Goal: Task Accomplishment & Management: Use online tool/utility

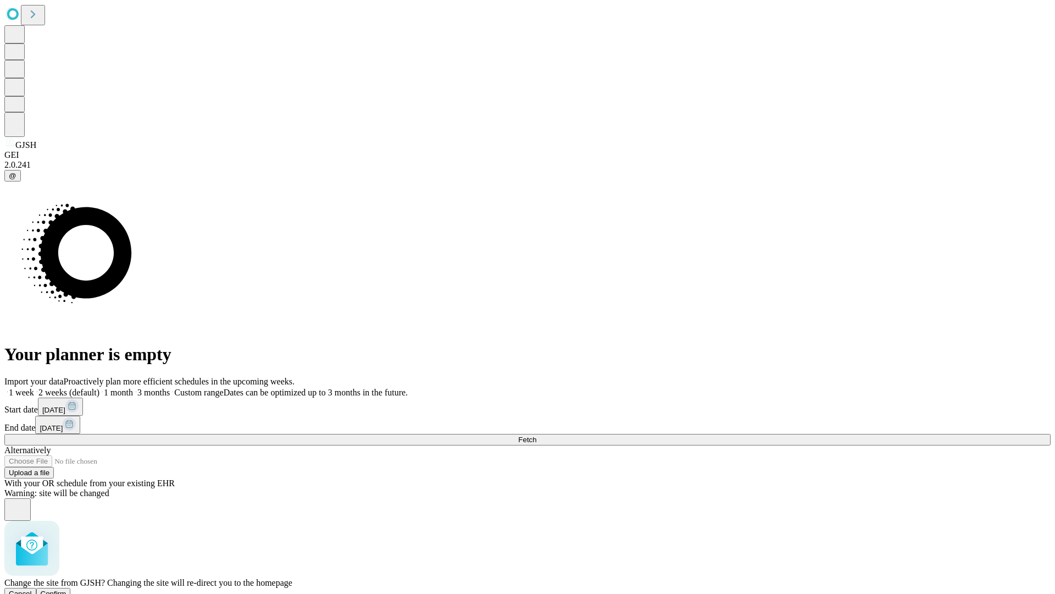
click at [67, 589] on span "Confirm" at bounding box center [54, 593] width 26 height 8
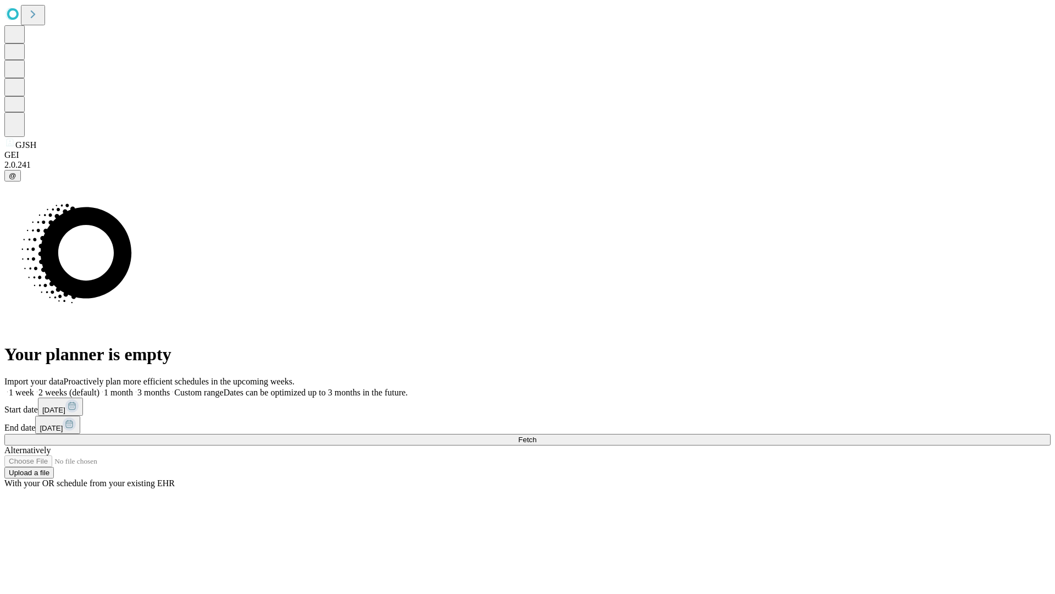
click at [99, 387] on label "2 weeks (default)" at bounding box center [66, 391] width 65 height 9
click at [536, 435] on span "Fetch" at bounding box center [527, 439] width 18 height 8
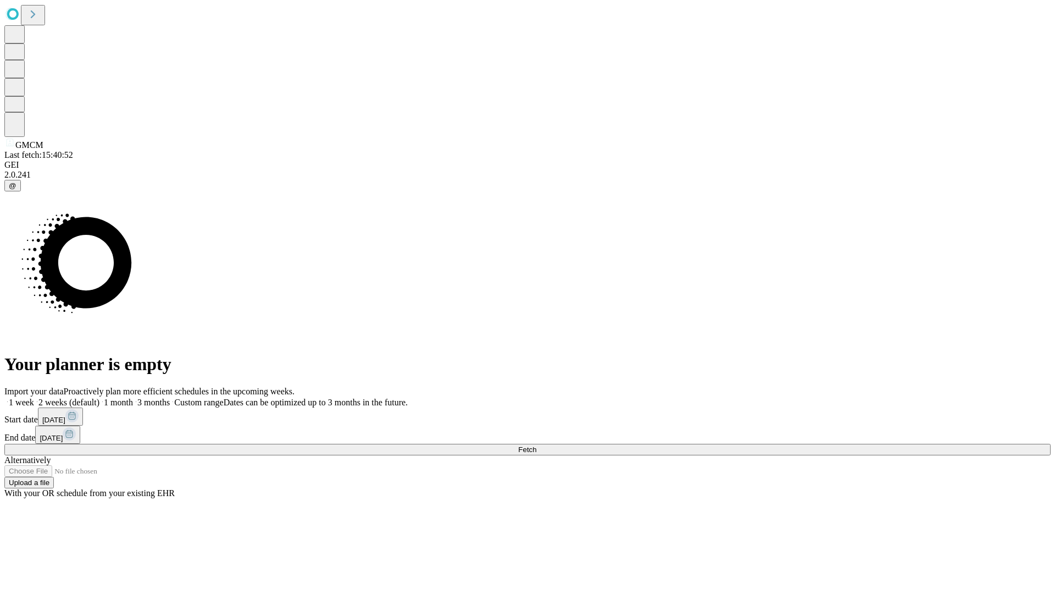
click at [536, 445] on span "Fetch" at bounding box center [527, 449] width 18 height 8
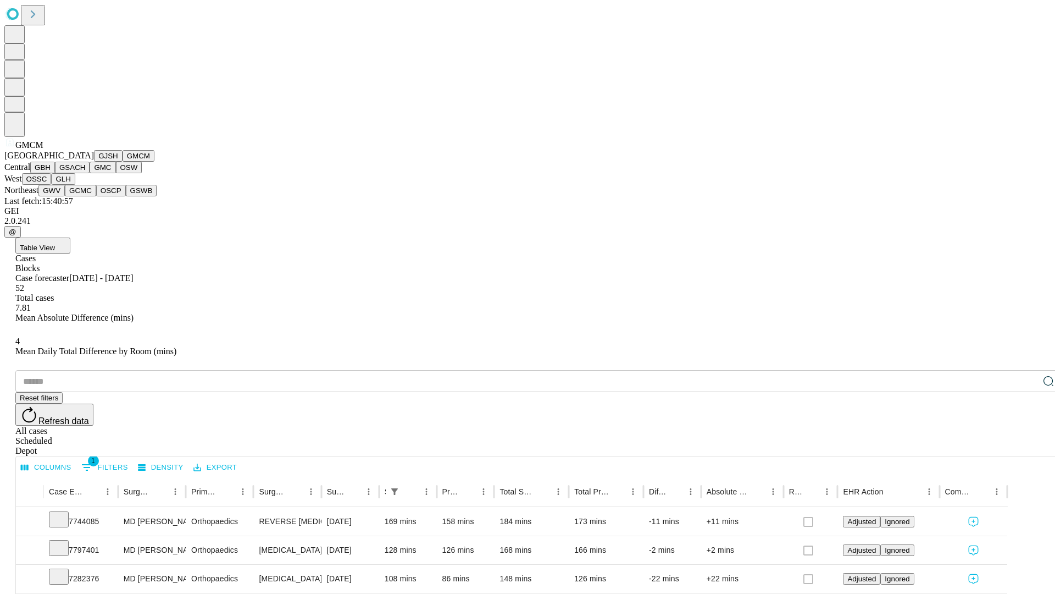
click at [55, 173] on button "GBH" at bounding box center [42, 168] width 25 height 12
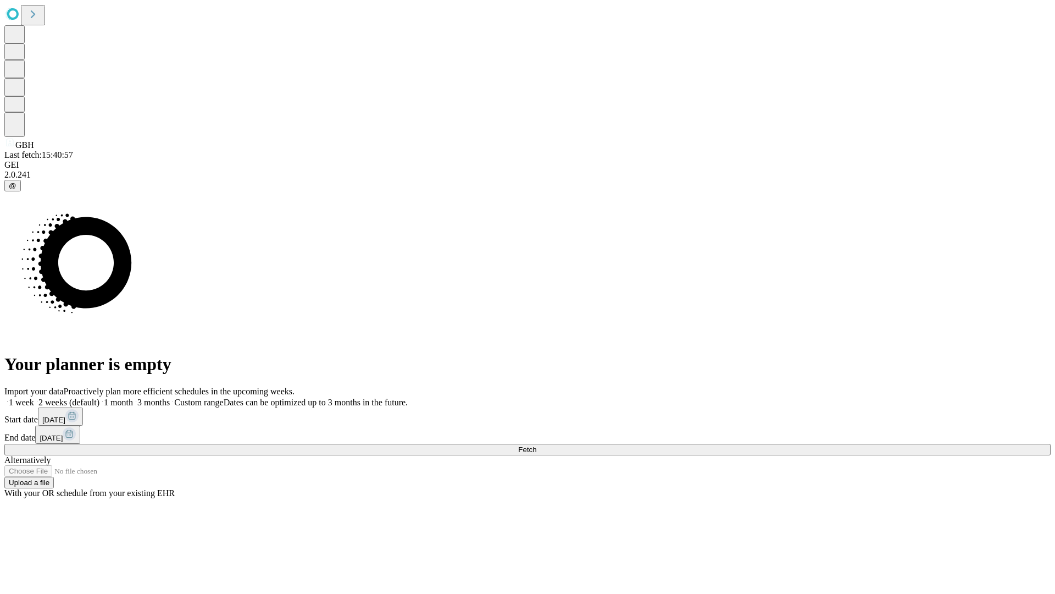
click at [99, 397] on label "2 weeks (default)" at bounding box center [66, 401] width 65 height 9
click at [536, 445] on span "Fetch" at bounding box center [527, 449] width 18 height 8
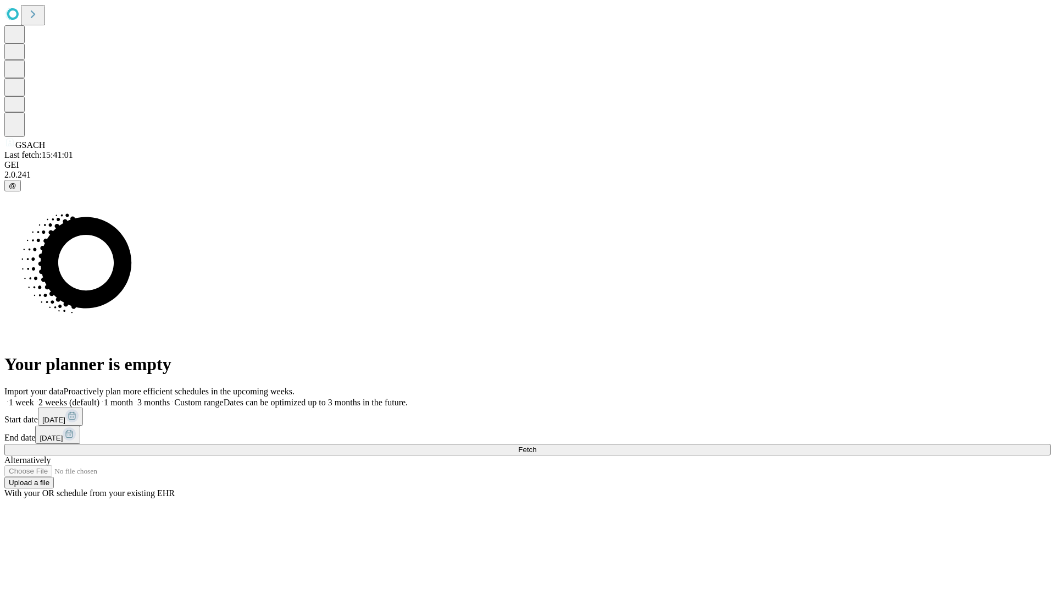
click at [99, 397] on label "2 weeks (default)" at bounding box center [66, 401] width 65 height 9
click at [536, 445] on span "Fetch" at bounding box center [527, 449] width 18 height 8
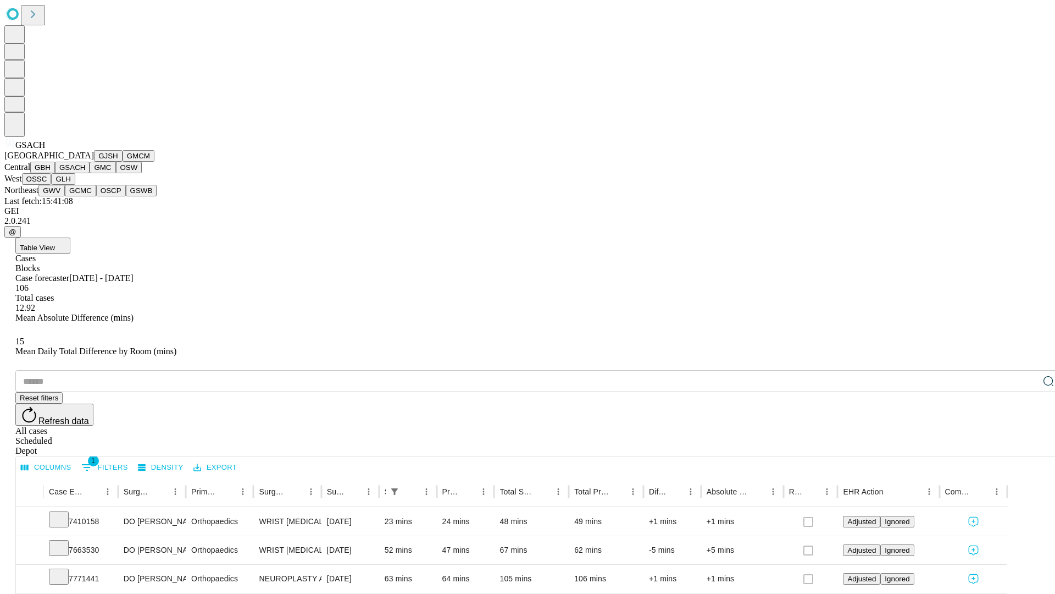
click at [90, 173] on button "GMC" at bounding box center [103, 168] width 26 height 12
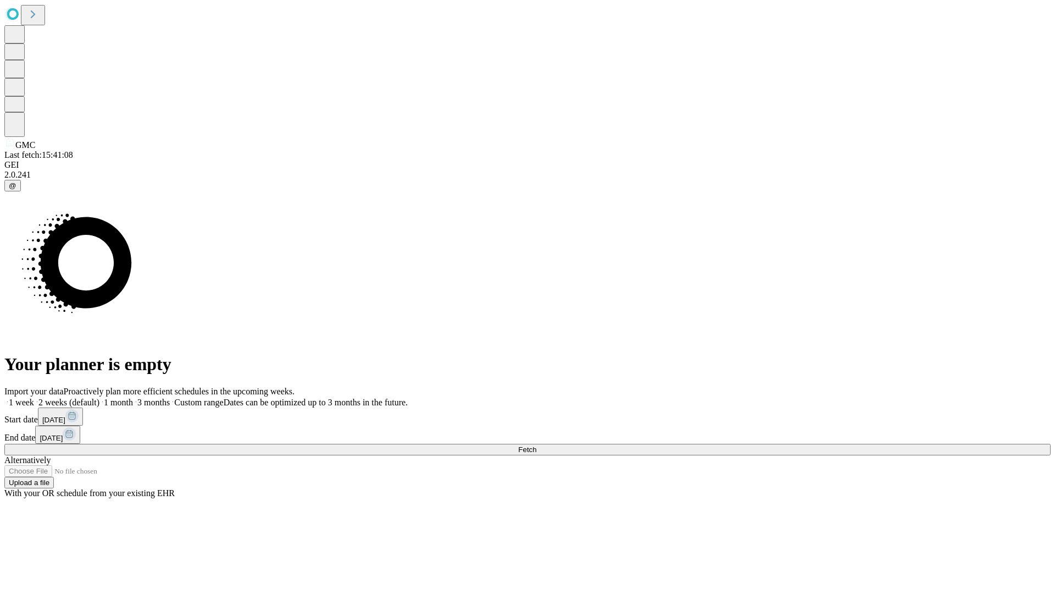
click at [99, 397] on label "2 weeks (default)" at bounding box center [66, 401] width 65 height 9
click at [536, 445] on span "Fetch" at bounding box center [527, 449] width 18 height 8
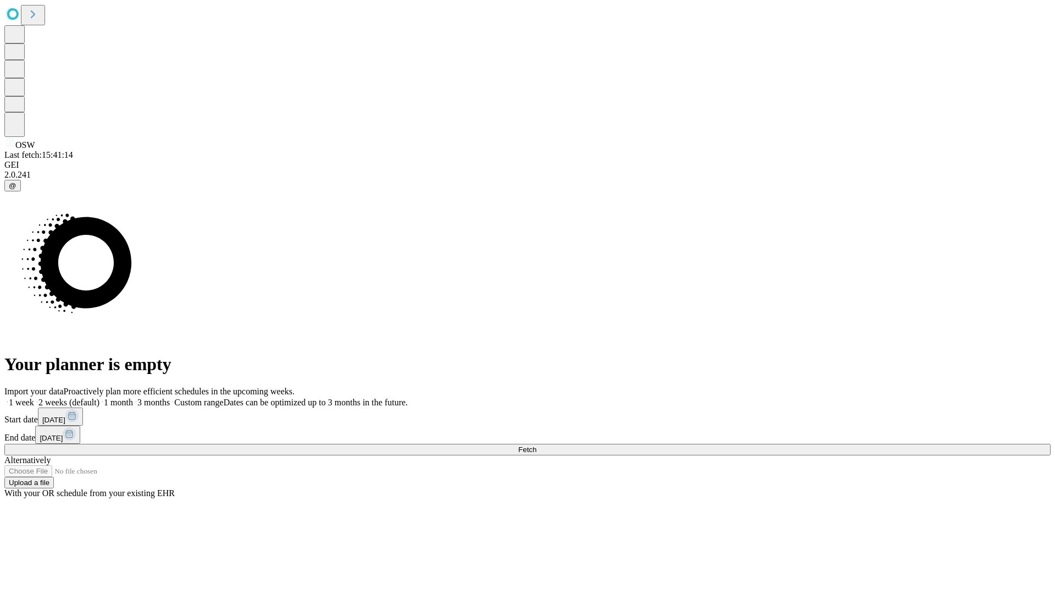
click at [536, 445] on span "Fetch" at bounding box center [527, 449] width 18 height 8
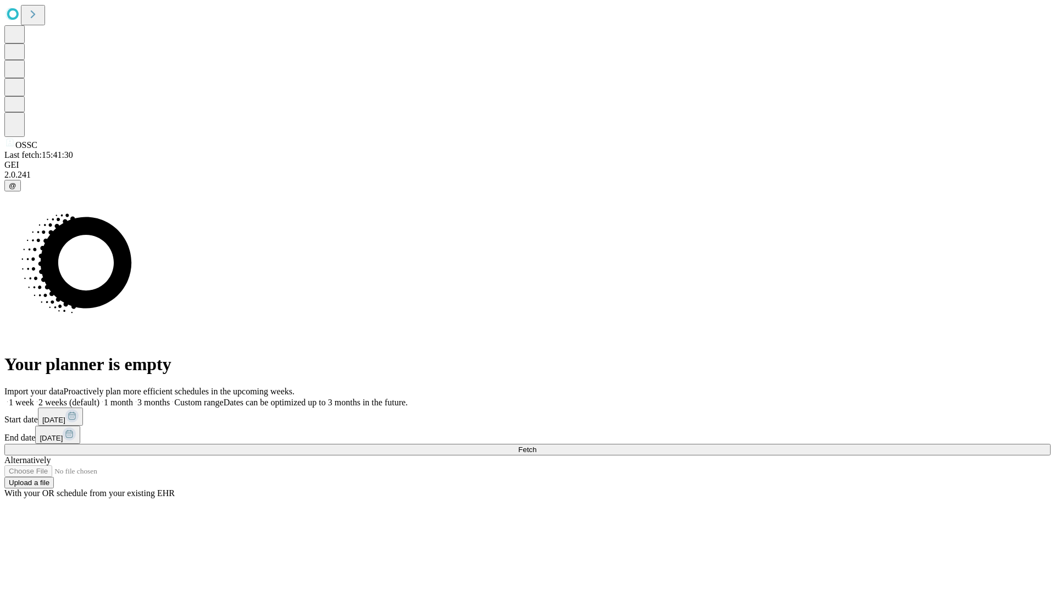
click at [99, 397] on label "2 weeks (default)" at bounding box center [66, 401] width 65 height 9
click at [536, 445] on span "Fetch" at bounding box center [527, 449] width 18 height 8
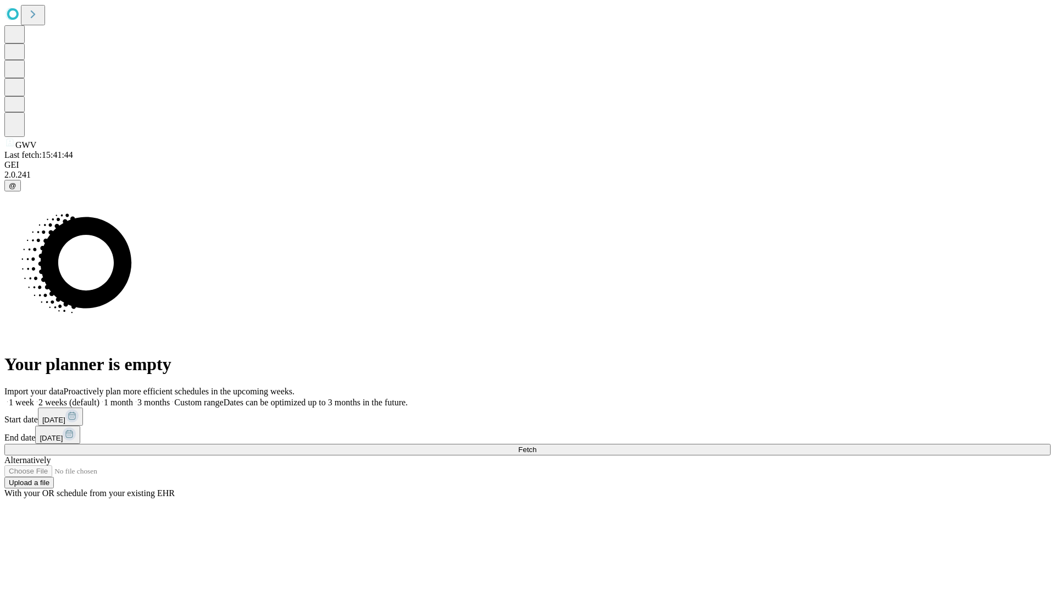
click at [99, 397] on label "2 weeks (default)" at bounding box center [66, 401] width 65 height 9
click at [536, 445] on span "Fetch" at bounding box center [527, 449] width 18 height 8
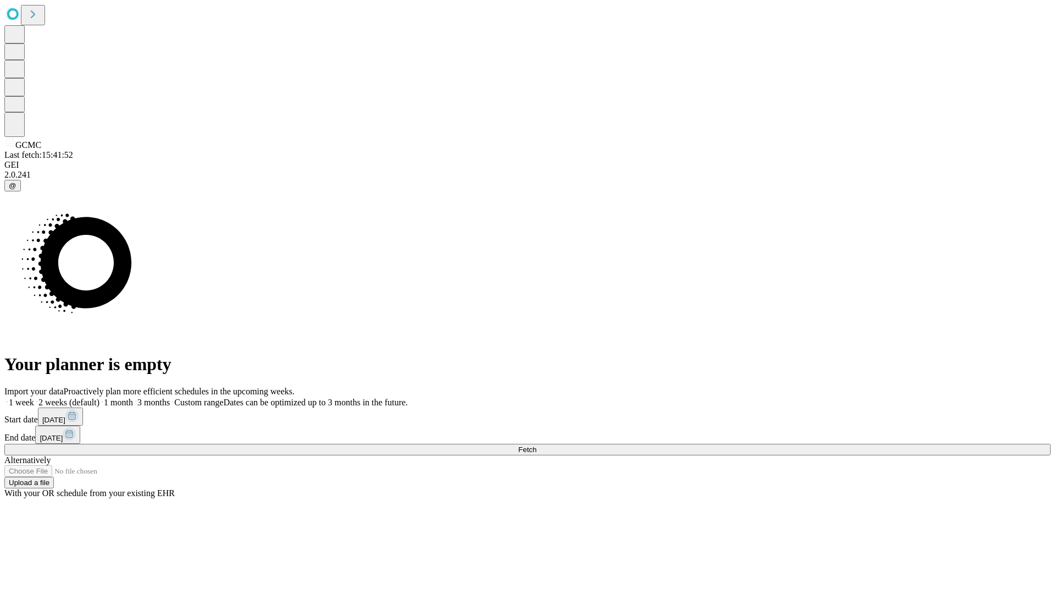
click at [99, 397] on label "2 weeks (default)" at bounding box center [66, 401] width 65 height 9
click at [536, 445] on span "Fetch" at bounding box center [527, 449] width 18 height 8
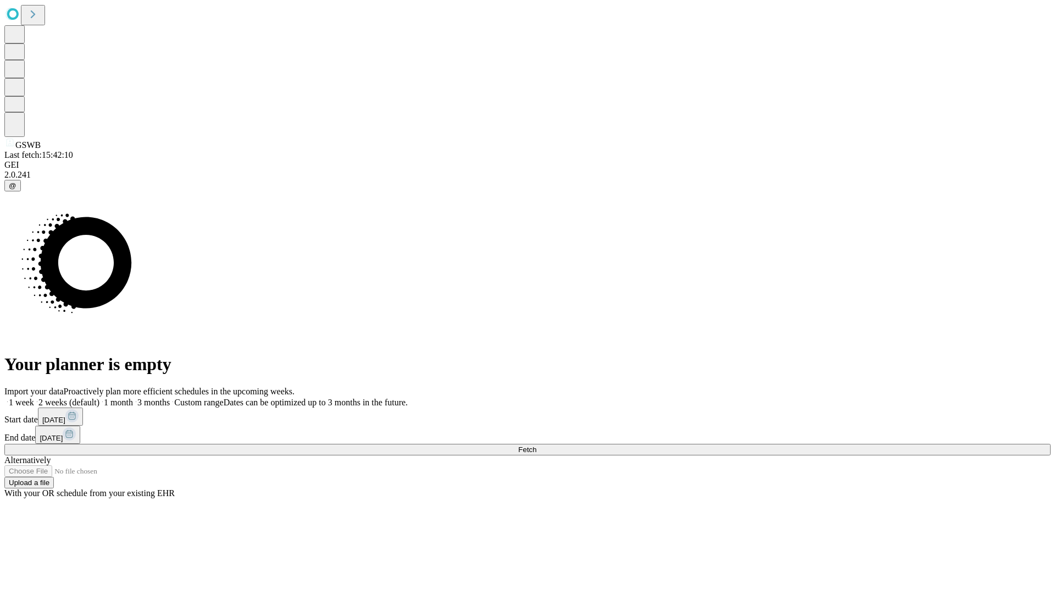
click at [99, 397] on label "2 weeks (default)" at bounding box center [66, 401] width 65 height 9
click at [536, 445] on span "Fetch" at bounding box center [527, 449] width 18 height 8
